Goal: Task Accomplishment & Management: Manage account settings

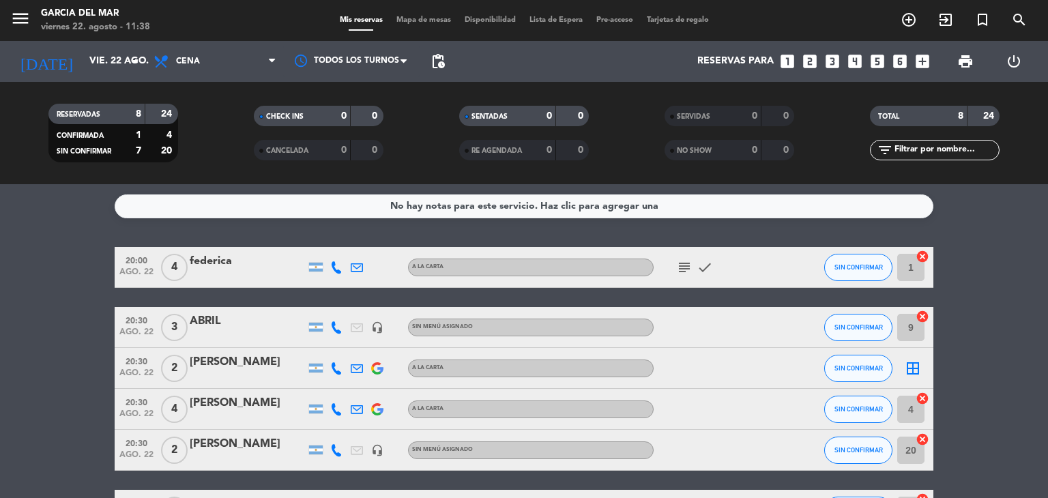
click at [829, 63] on icon "looks_3" at bounding box center [832, 62] width 18 height 18
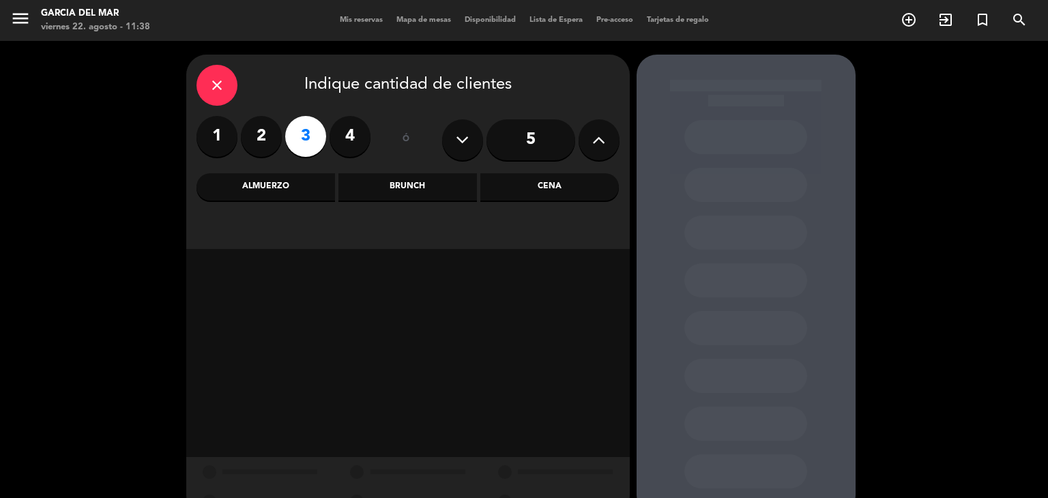
click at [212, 91] on icon "close" at bounding box center [217, 85] width 16 height 16
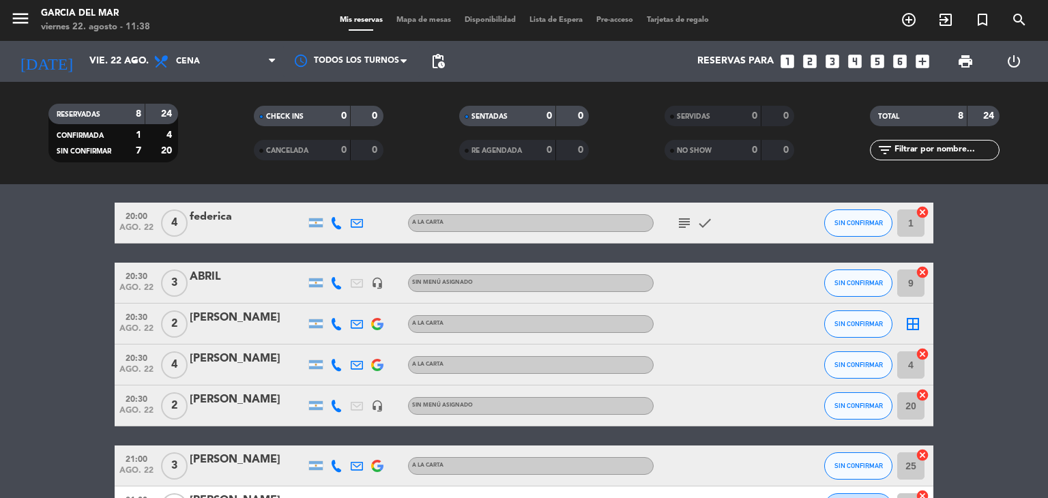
scroll to position [68, 0]
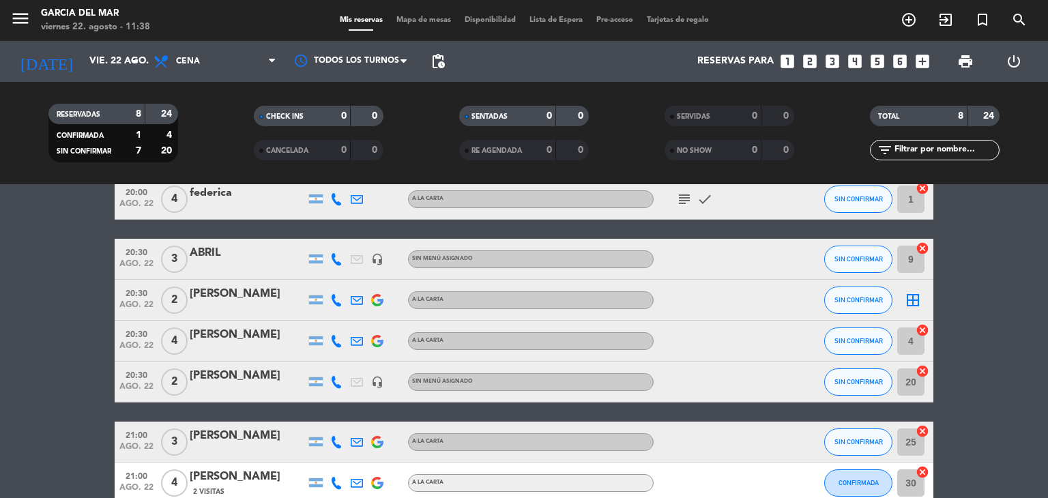
click at [241, 293] on div "[PERSON_NAME]" at bounding box center [248, 294] width 116 height 18
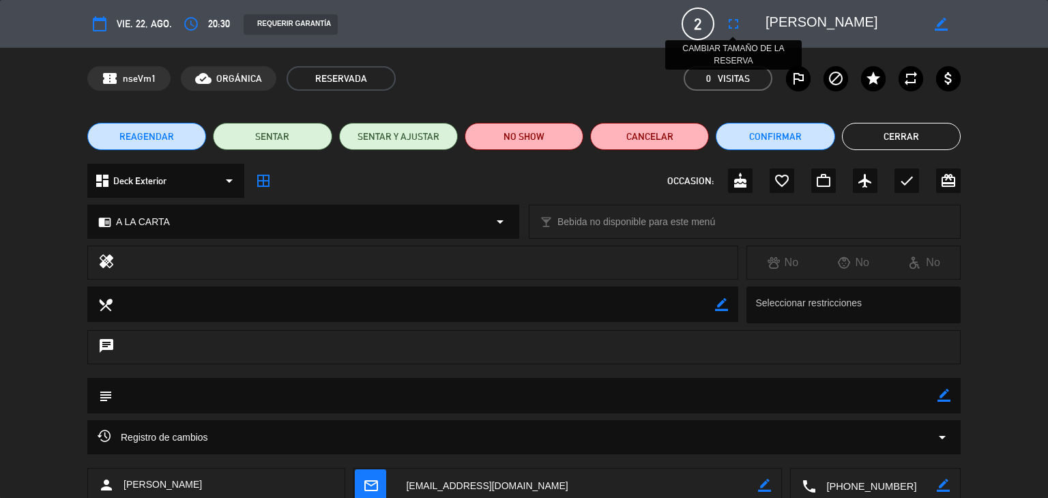
click at [736, 25] on icon "fullscreen" at bounding box center [733, 24] width 16 height 16
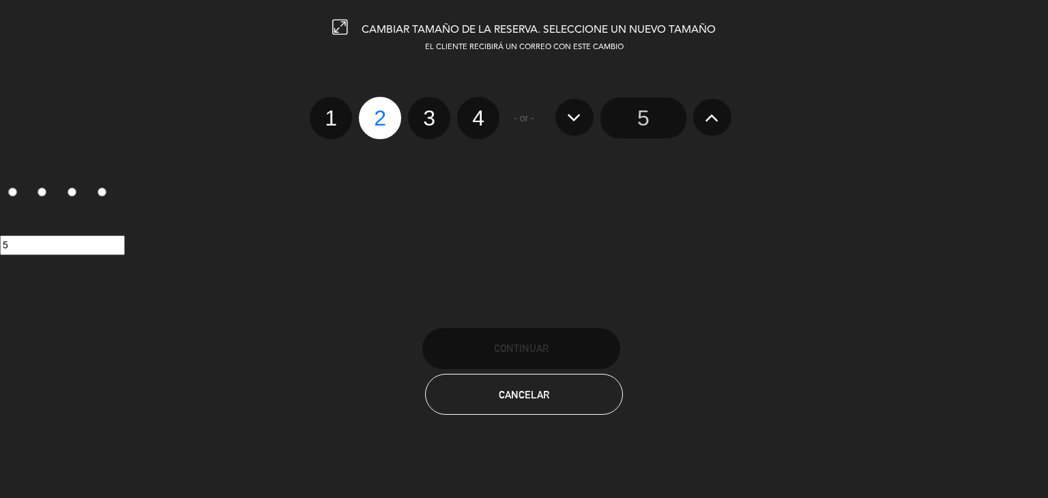
click at [426, 123] on label "3" at bounding box center [429, 118] width 42 height 42
click at [426, 110] on input "3" at bounding box center [427, 106] width 9 height 9
radio input "true"
radio input "false"
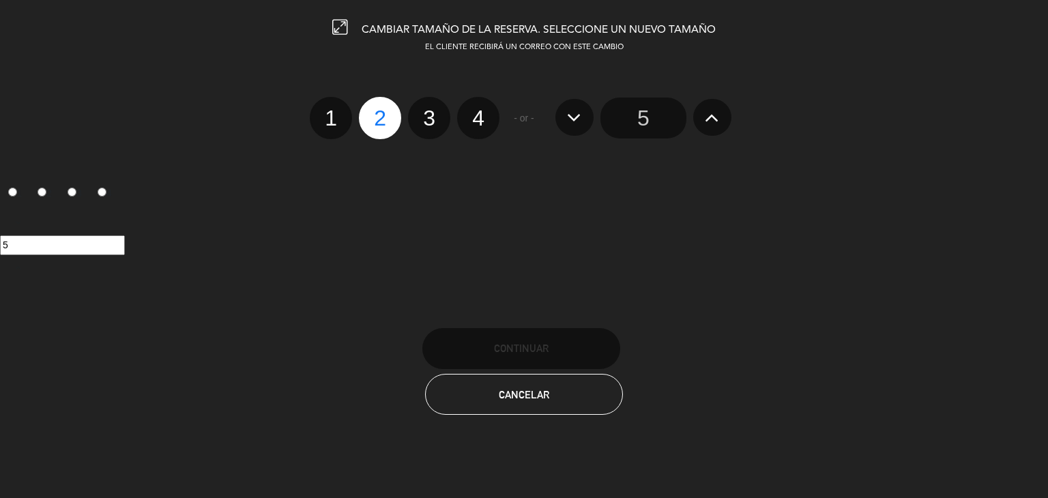
radio input "false"
radio input "true"
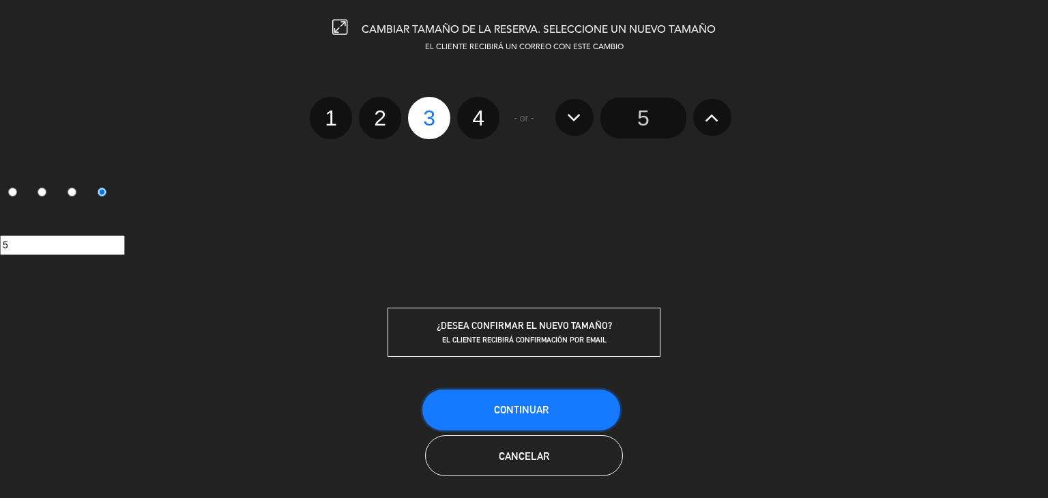
click at [504, 394] on button "Continuar" at bounding box center [521, 409] width 198 height 41
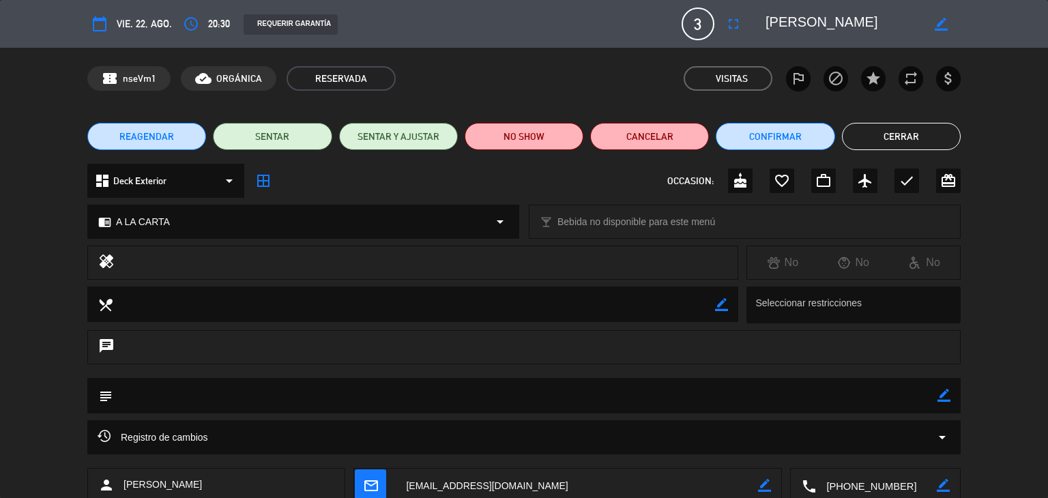
click at [885, 130] on button "Cerrar" at bounding box center [901, 136] width 119 height 27
